Goal: Task Accomplishment & Management: Manage account settings

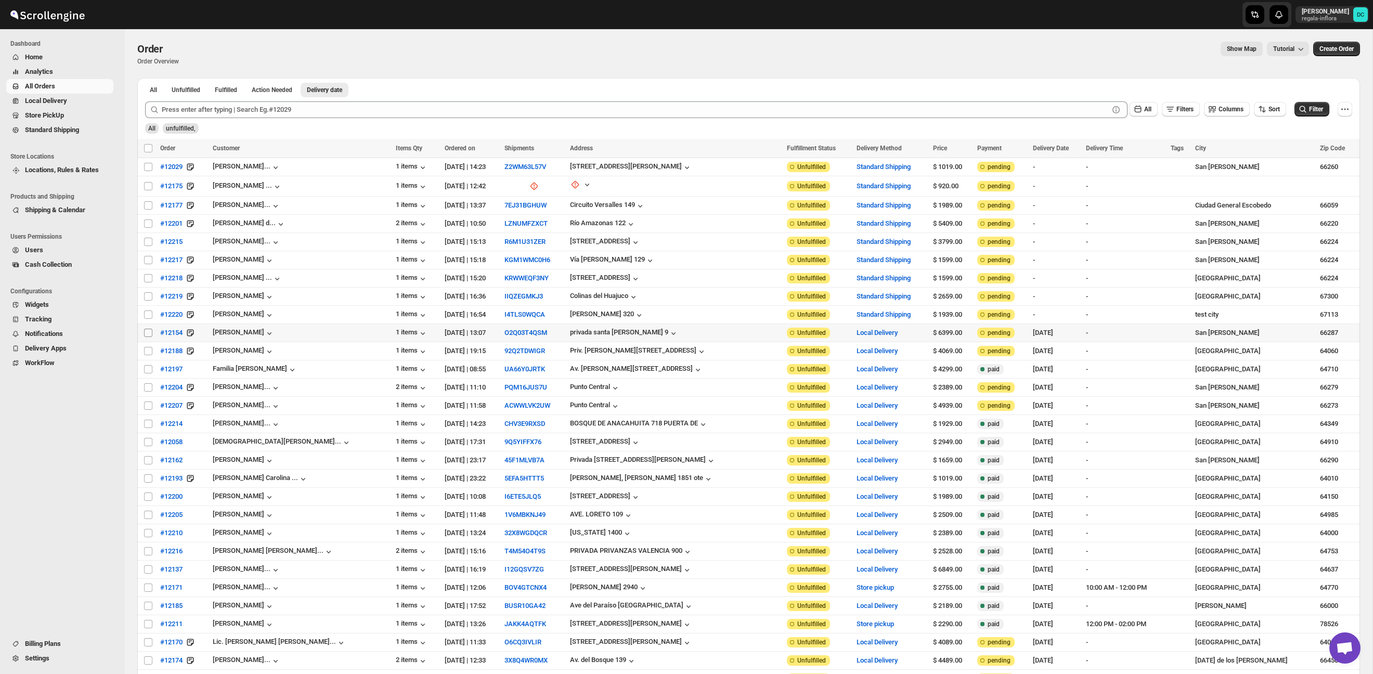
click at [150, 333] on input "Select order" at bounding box center [148, 333] width 8 height 8
click at [149, 331] on input "Select order" at bounding box center [148, 333] width 8 height 8
checkbox input "false"
click at [146, 350] on input "Select order" at bounding box center [148, 351] width 8 height 8
checkbox input "true"
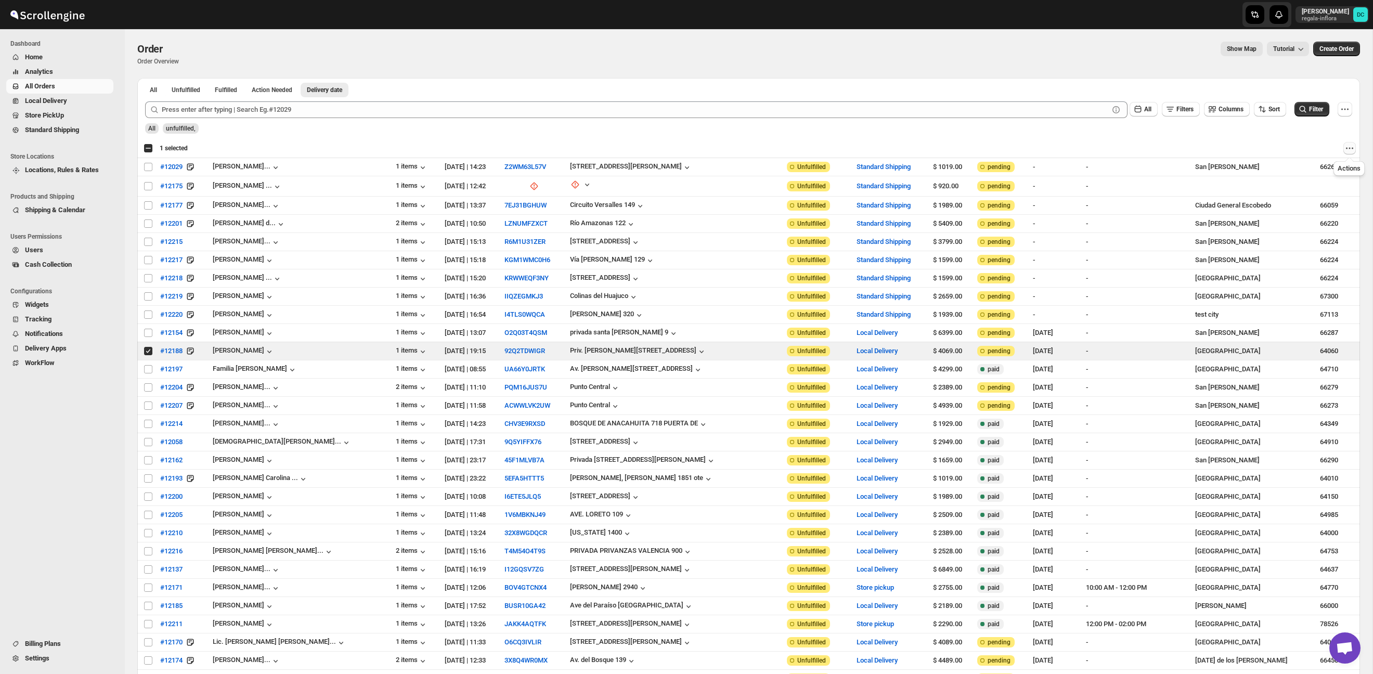
click at [1348, 148] on icon "Actions" at bounding box center [1350, 148] width 10 height 10
click at [1324, 166] on span "Archive Selected Order(s)" at bounding box center [1311, 169] width 78 height 8
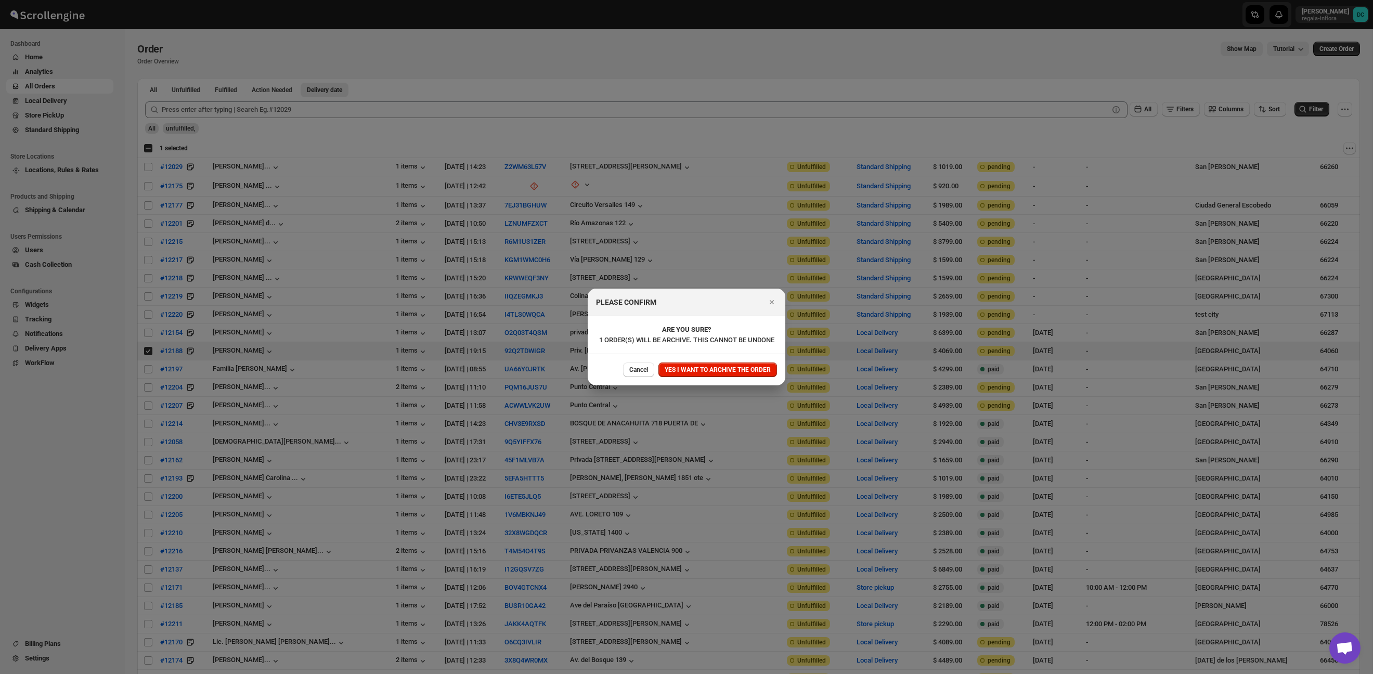
click at [704, 372] on span "YES I WANT TO ARCHIVE THE ORDER" at bounding box center [718, 370] width 106 height 8
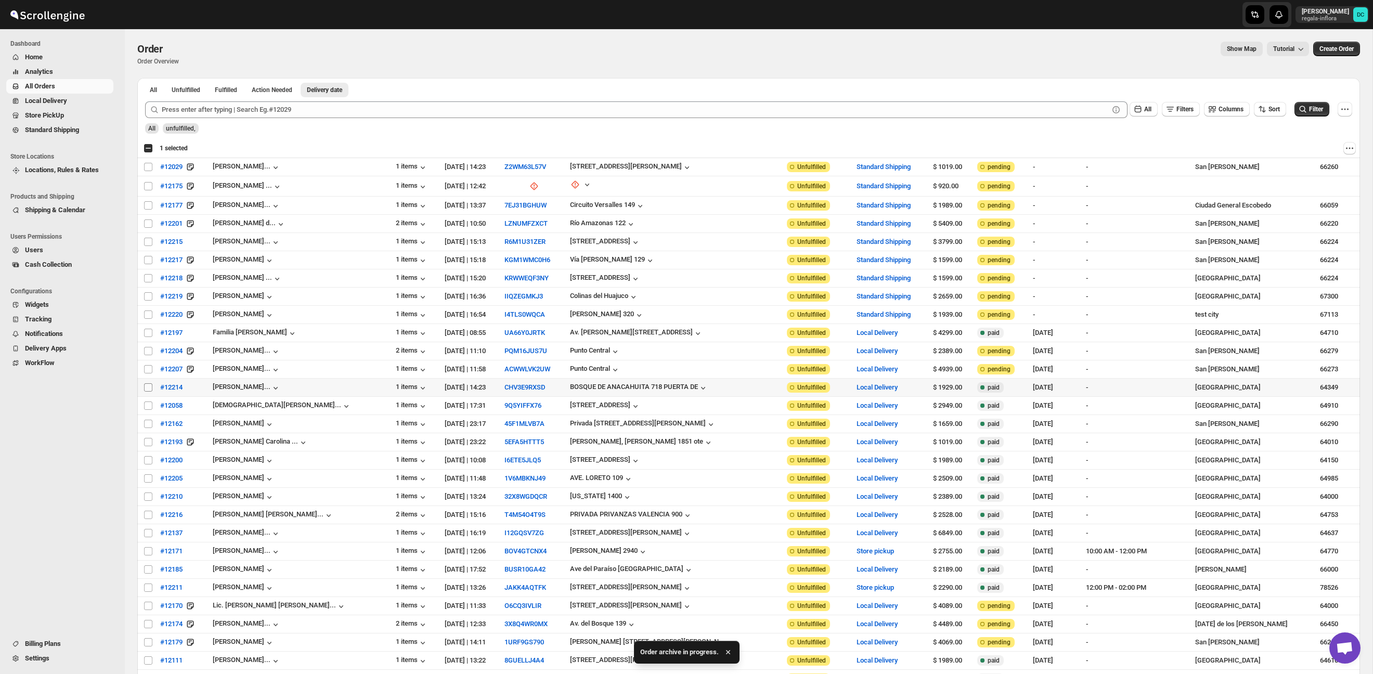
click at [146, 390] on input "Select order" at bounding box center [148, 387] width 8 height 8
checkbox input "true"
drag, startPoint x: 145, startPoint y: 369, endPoint x: 155, endPoint y: 365, distance: 10.9
click at [145, 369] on input "Select order" at bounding box center [148, 369] width 8 height 8
checkbox input "true"
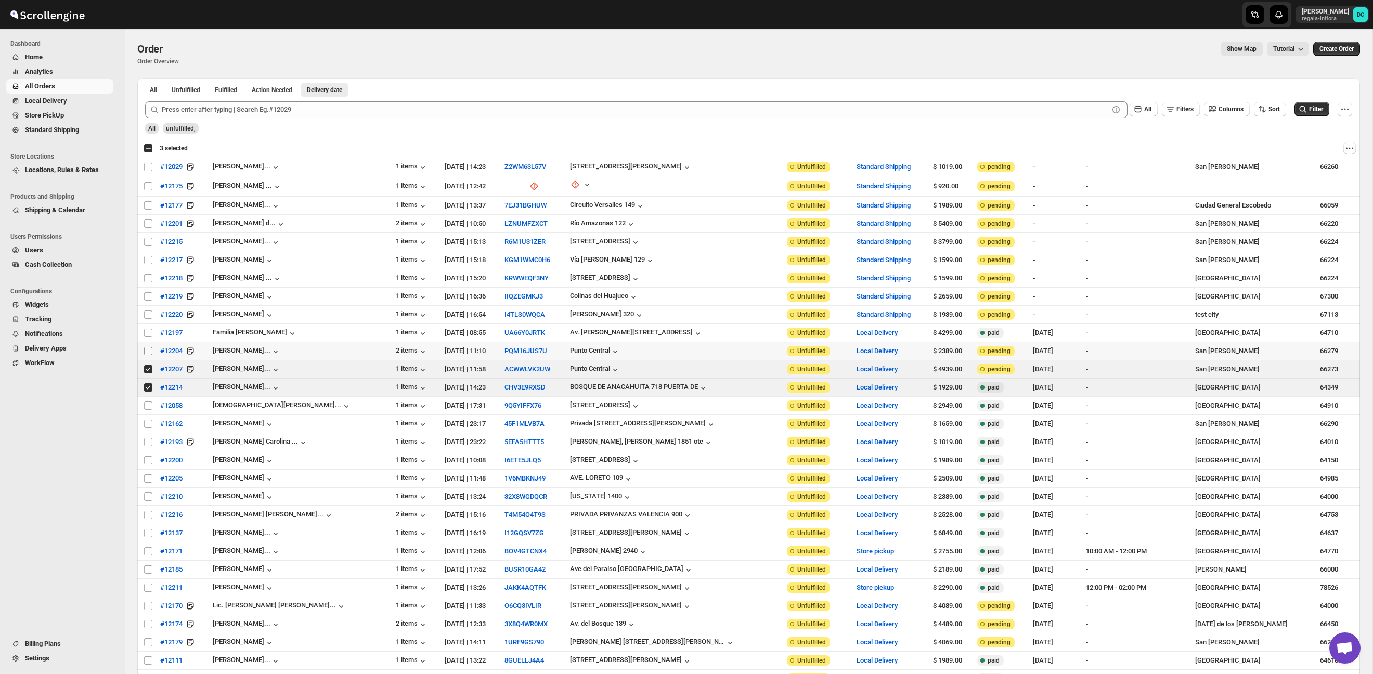
click at [148, 350] on input "Select order" at bounding box center [148, 351] width 8 height 8
checkbox input "true"
click at [147, 333] on input "Select order" at bounding box center [148, 333] width 8 height 8
checkbox input "true"
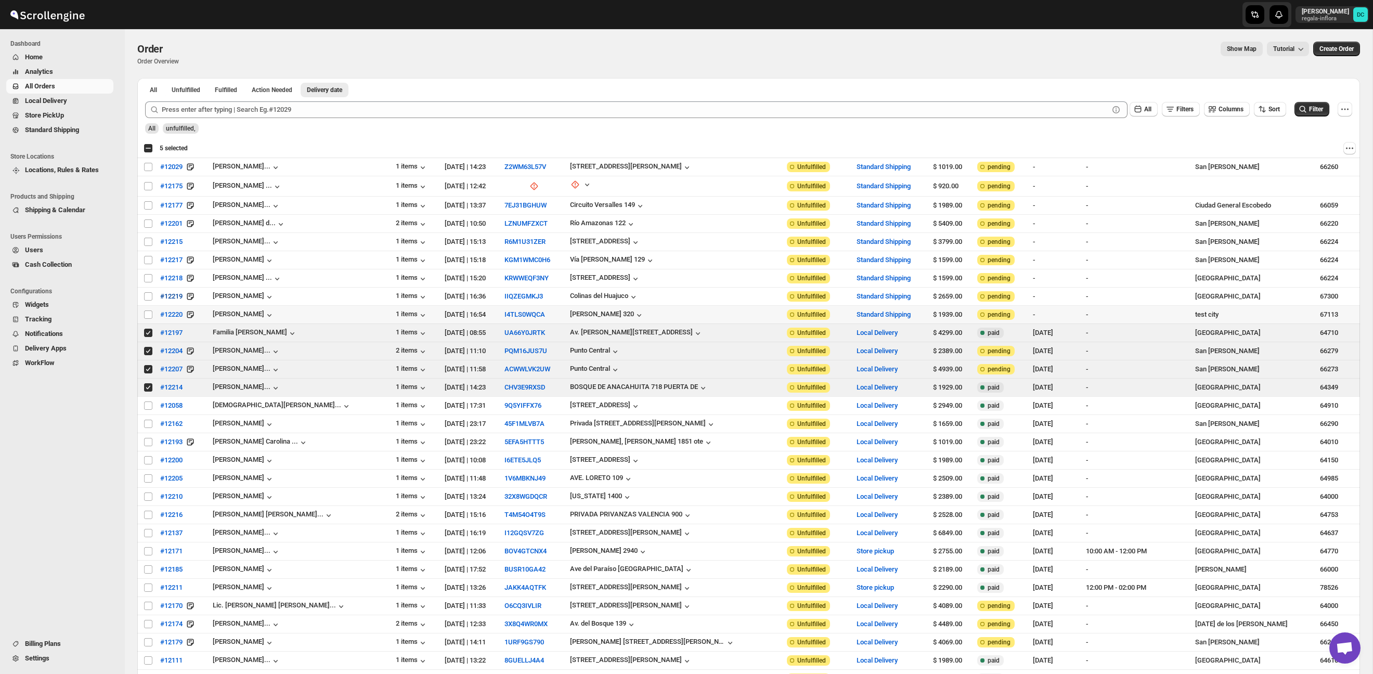
drag, startPoint x: 146, startPoint y: 314, endPoint x: 174, endPoint y: 301, distance: 31.0
click at [146, 314] on input "Select order" at bounding box center [148, 315] width 8 height 8
checkbox input "true"
click at [147, 299] on input "Select order" at bounding box center [148, 296] width 8 height 8
checkbox input "true"
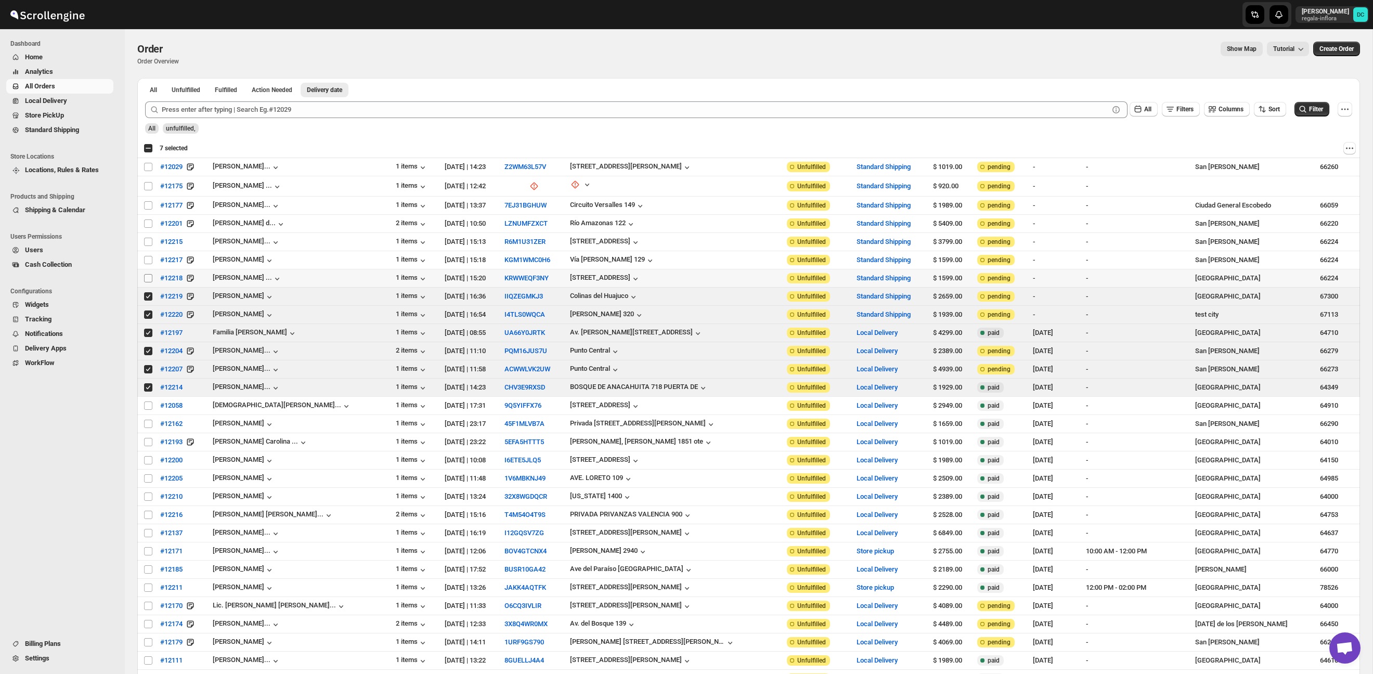
click at [150, 277] on input "Select order" at bounding box center [148, 278] width 8 height 8
checkbox input "true"
click at [147, 259] on input "Select order" at bounding box center [148, 260] width 8 height 8
checkbox input "true"
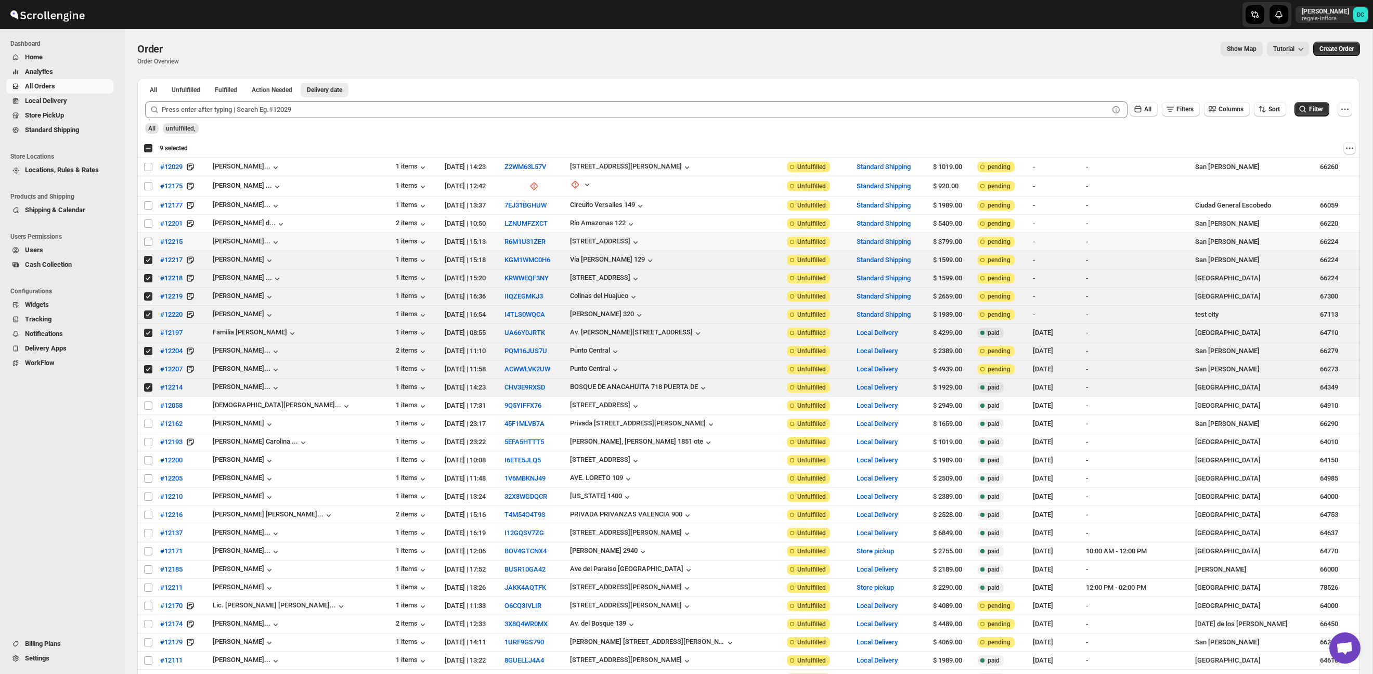
click at [147, 244] on input "Select order" at bounding box center [148, 242] width 8 height 8
checkbox input "true"
click at [146, 223] on input "Select order" at bounding box center [148, 223] width 8 height 8
checkbox input "true"
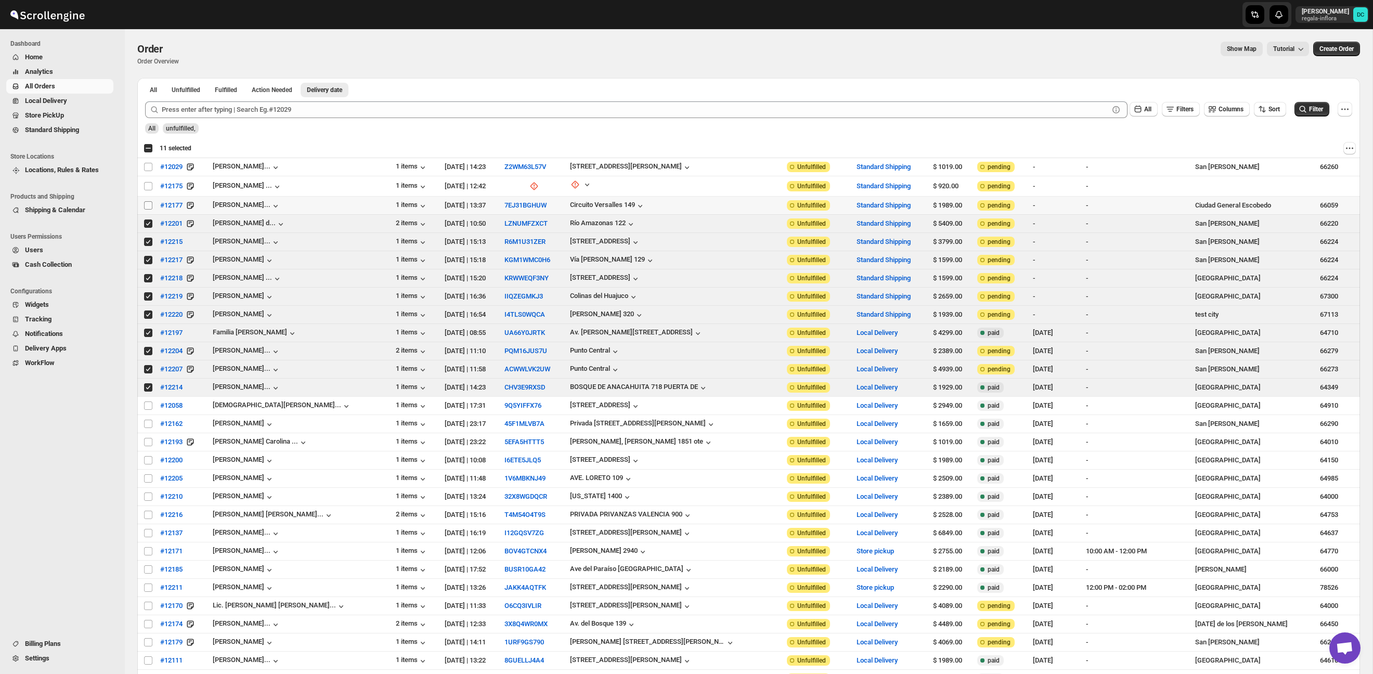
click at [146, 206] on input "Select order" at bounding box center [148, 205] width 8 height 8
checkbox input "true"
click at [146, 186] on input "Select order" at bounding box center [148, 186] width 8 height 8
checkbox input "true"
